Goal: Communication & Community: Answer question/provide support

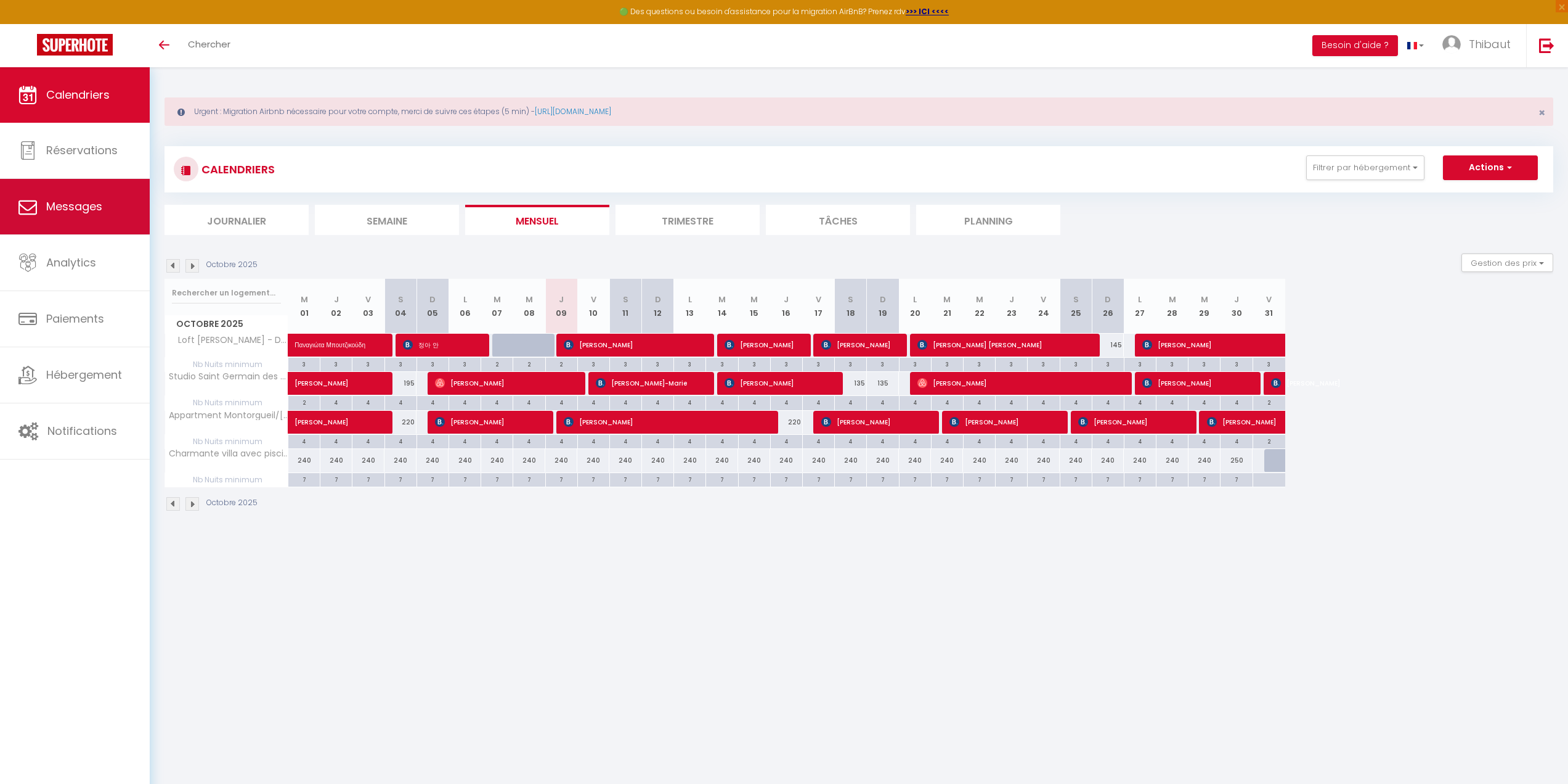
click at [100, 221] on link "Messages" at bounding box center [75, 206] width 150 height 56
select select "message"
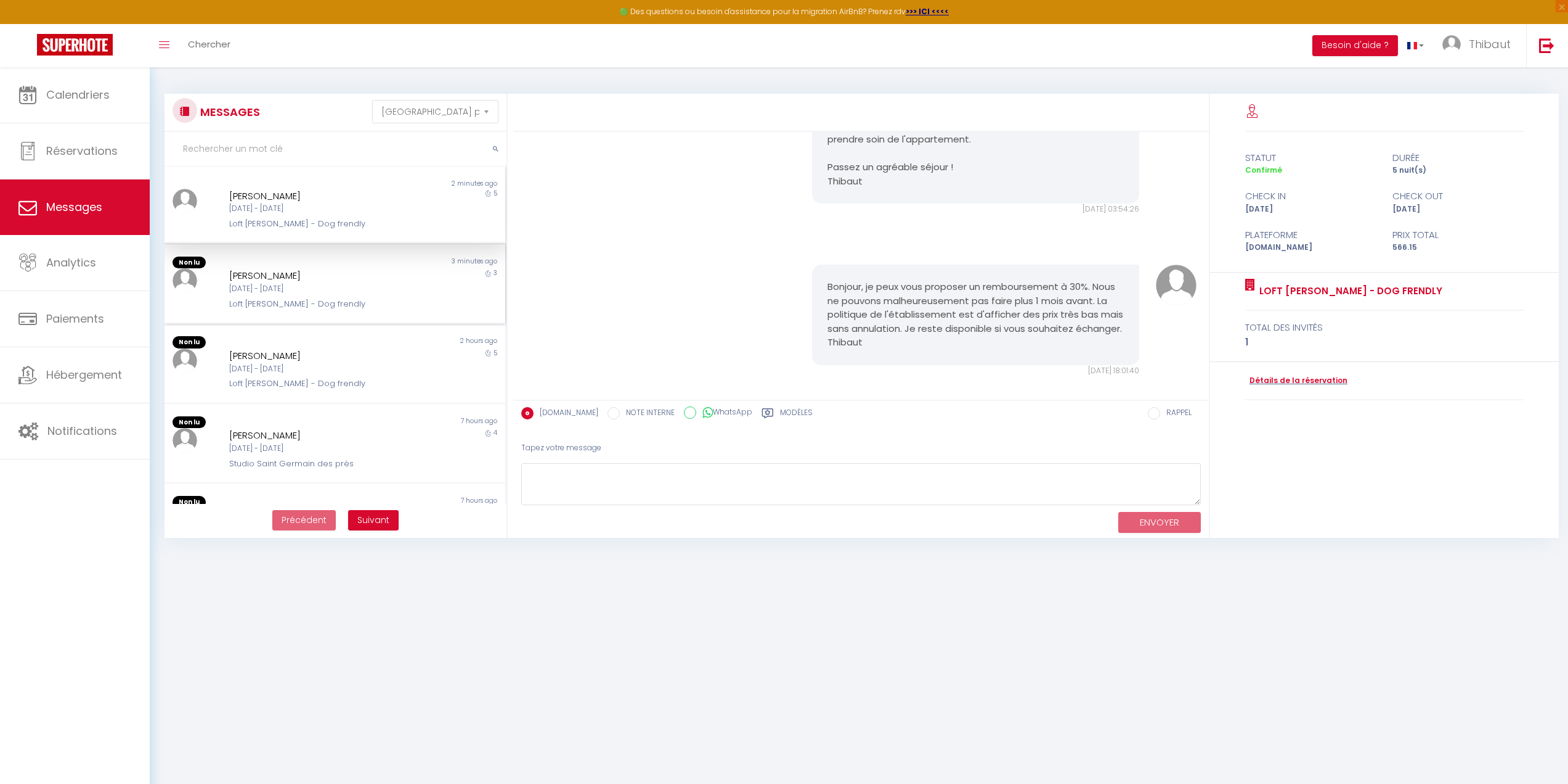
click at [342, 245] on div "Non lu 2 minutes ago [PERSON_NAME] [DATE] - [DATE] Loft [PERSON_NAME] - Dog fre…" at bounding box center [335, 206] width 341 height 78
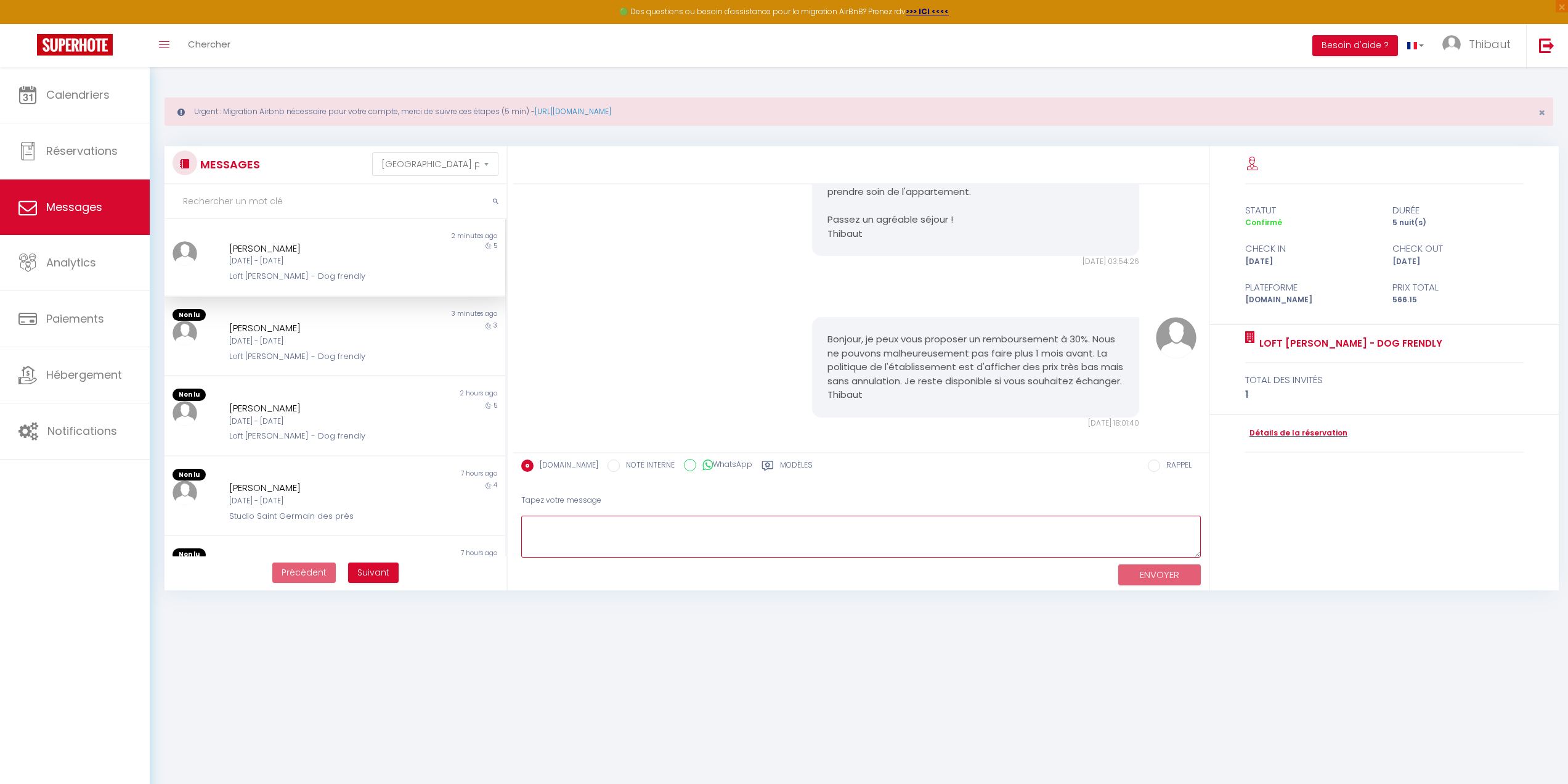
click at [673, 518] on textarea at bounding box center [861, 536] width 680 height 42
drag, startPoint x: 703, startPoint y: 530, endPoint x: 739, endPoint y: 554, distance: 43.3
click at [705, 530] on textarea "Bonjour, en effet j'allais vous écrire. Le code de la porte a été généré automa…" at bounding box center [861, 536] width 680 height 42
click at [719, 532] on textarea "Bonjour, en effet j'allais vous écrire. Le code de la porte a été généré automa…" at bounding box center [861, 536] width 680 height 42
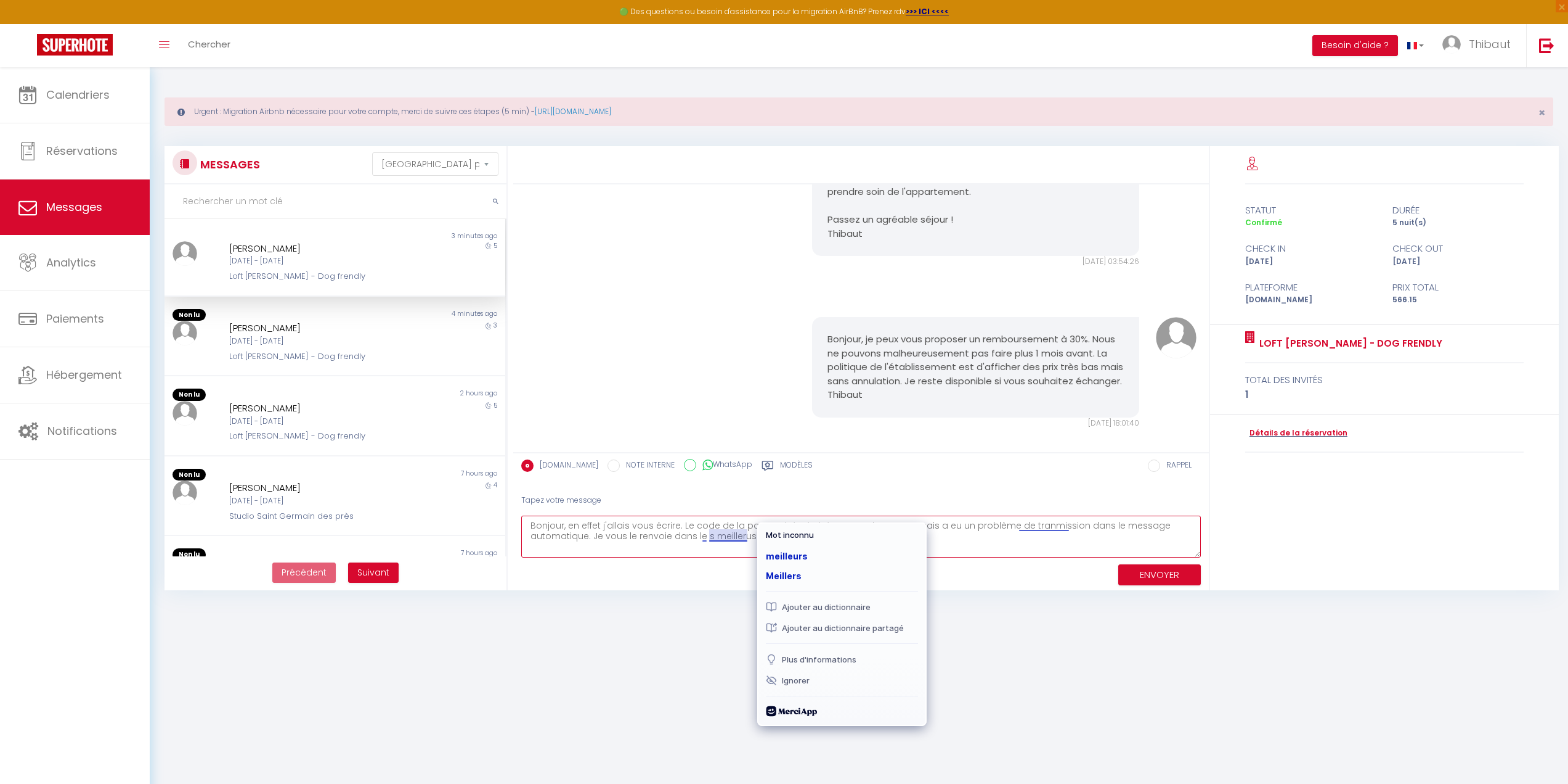
drag, startPoint x: 768, startPoint y: 559, endPoint x: 747, endPoint y: 555, distance: 21.4
click at [764, 559] on div "meilleurs" at bounding box center [842, 556] width 162 height 20
click at [702, 538] on textarea "Bonjour, en effet j'allais vous écrire. Le code de la porte a été généré automa…" at bounding box center [861, 536] width 680 height 42
click at [1036, 527] on textarea "Bonjour, en effet j'allais vous écrire. Le code de la porte a été généré automa…" at bounding box center [861, 536] width 680 height 42
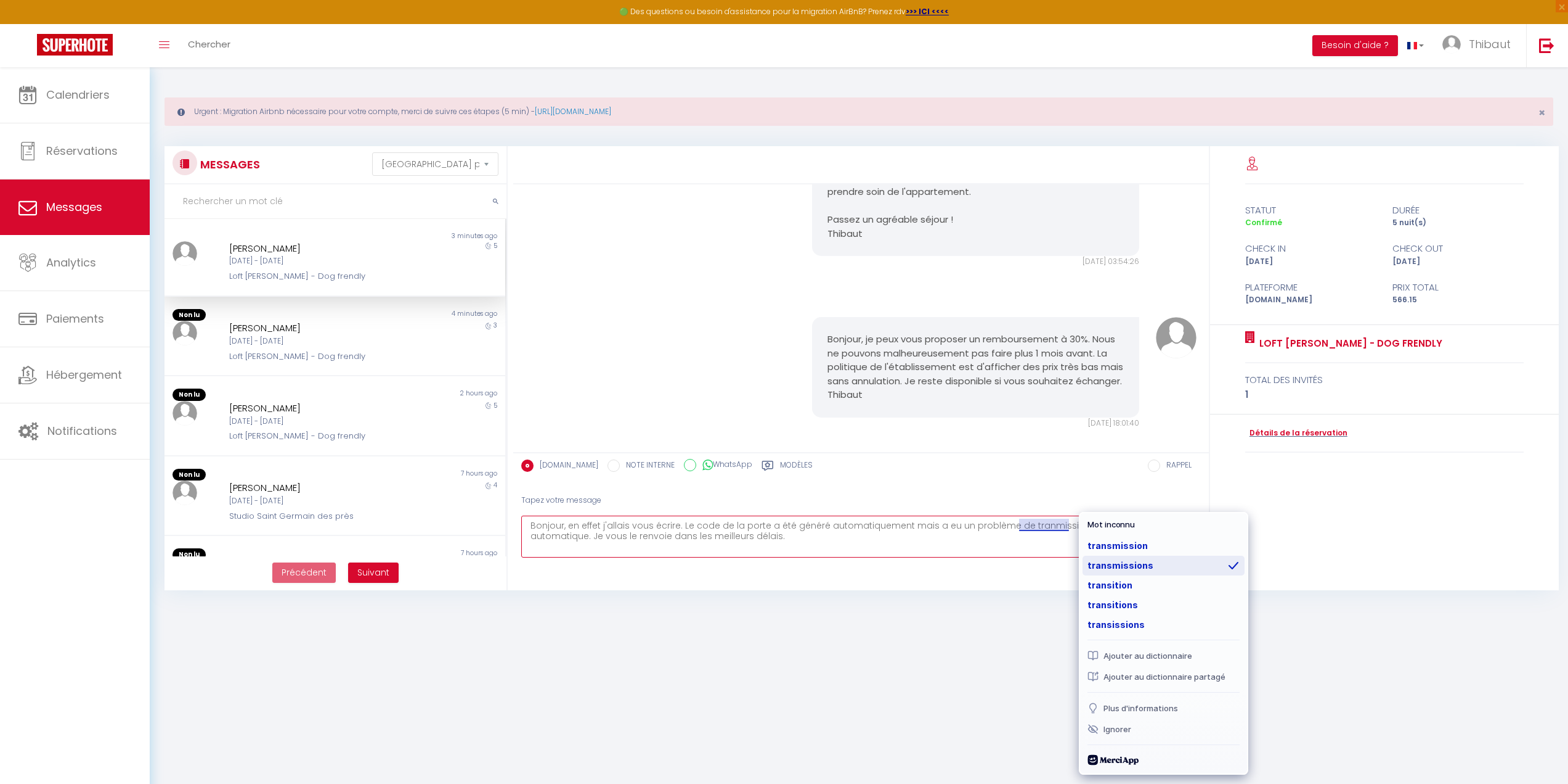
click at [1134, 556] on div "transmissions" at bounding box center [1163, 565] width 162 height 20
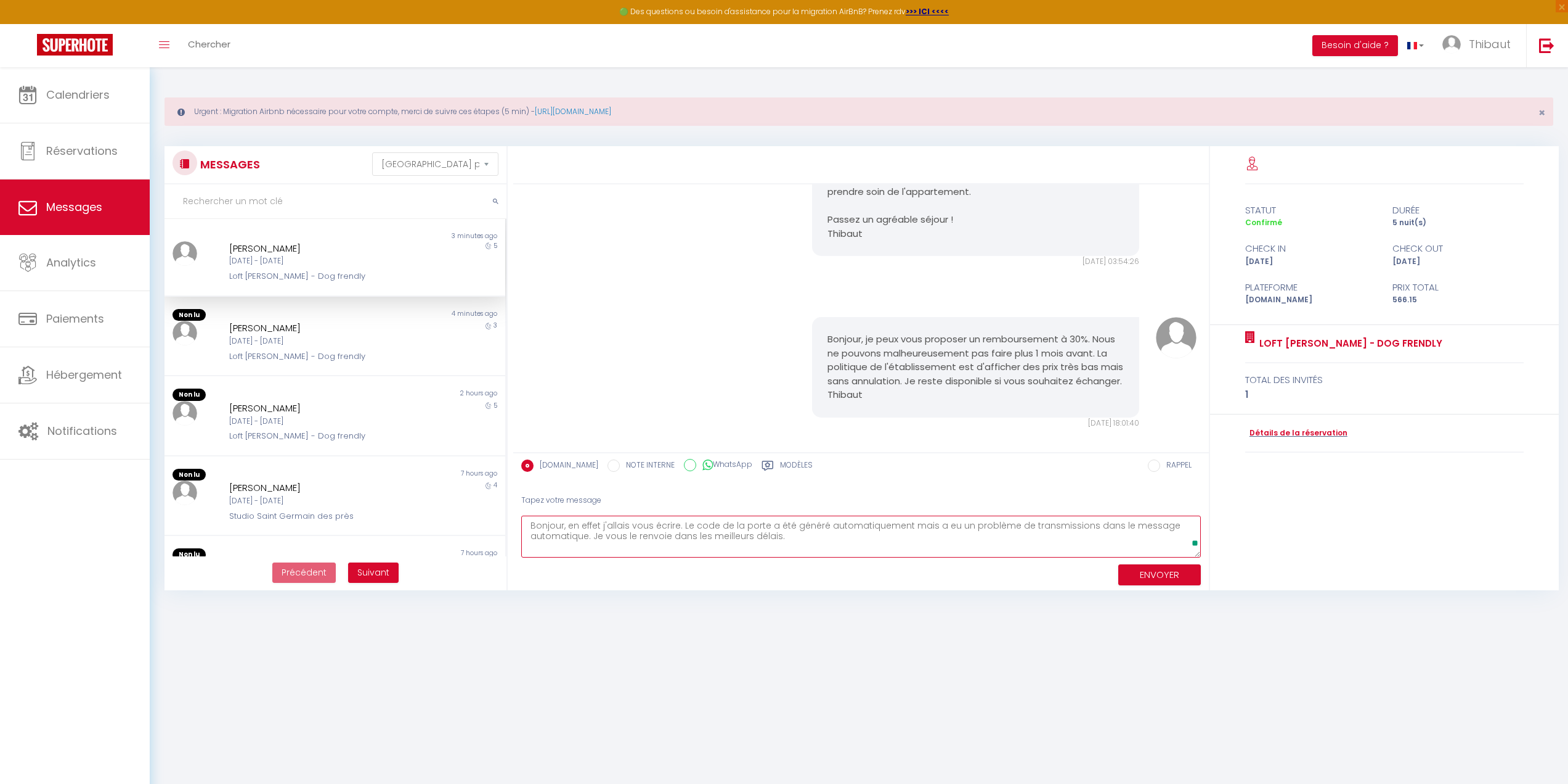
click at [1133, 556] on textarea "Bonjour, en effet j'allais vous écrire. Le code de la porte a été généré automa…" at bounding box center [861, 536] width 680 height 42
click at [1051, 525] on textarea "Bonjour, en effet j'allais vous écrire. Le code de la porte a été généré automa…" at bounding box center [861, 536] width 680 height 42
click at [1077, 526] on textarea "Bonjour, en effet j'allais vous écrire. Le code de la porte a été généré automa…" at bounding box center [861, 536] width 680 height 42
click at [928, 547] on textarea "Bonjour, en effet j'allais vous écrire. Le code de la porte a été généré automa…" at bounding box center [861, 536] width 680 height 42
type textarea "Bonjour, en effet j'allais vous écrire. Le code de la porte a été généré automa…"
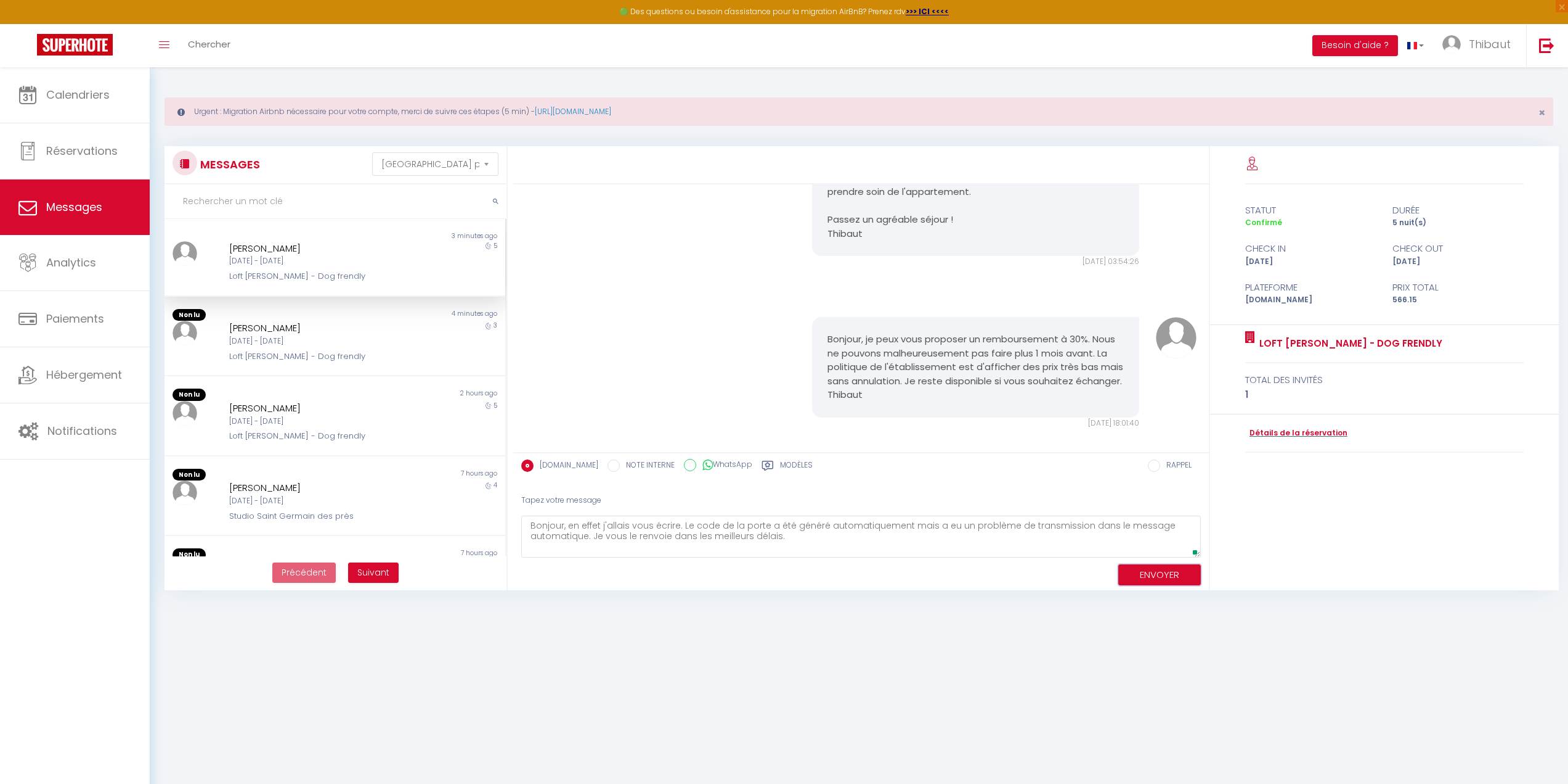
click at [1161, 575] on button "ENVOYER" at bounding box center [1159, 574] width 82 height 22
